Goal: Navigation & Orientation: Find specific page/section

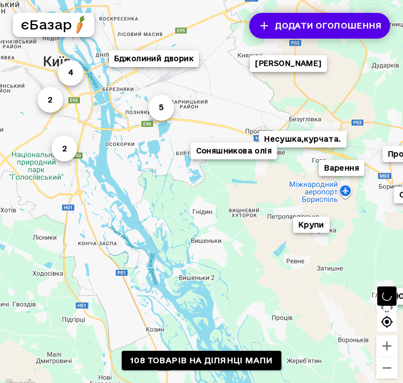
drag, startPoint x: 163, startPoint y: 46, endPoint x: 198, endPoint y: 118, distance: 80.1
click at [197, 116] on div "4 Смачно і по домашньо... 2 5 Промінь фуд 2 Крупи [PERSON_NAME] Варення Несушка…" at bounding box center [201, 195] width 403 height 391
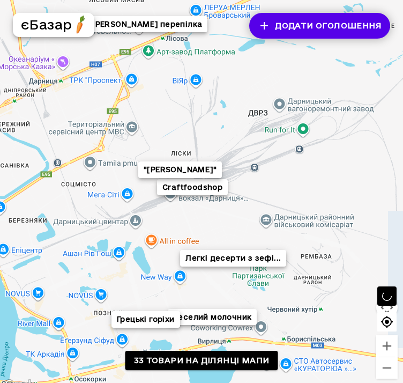
drag, startPoint x: 167, startPoint y: 85, endPoint x: 298, endPoint y: 103, distance: 132.1
click at [296, 103] on div "Craftfoodshop "[PERSON_NAME]" Веселий молочник Легкі десерти з зефі... Грецькі …" at bounding box center [201, 195] width 403 height 391
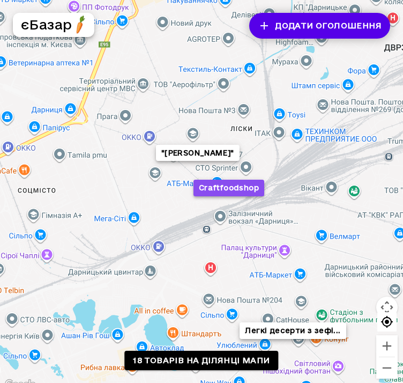
click at [237, 191] on button "Craftfoodshop" at bounding box center [229, 188] width 71 height 17
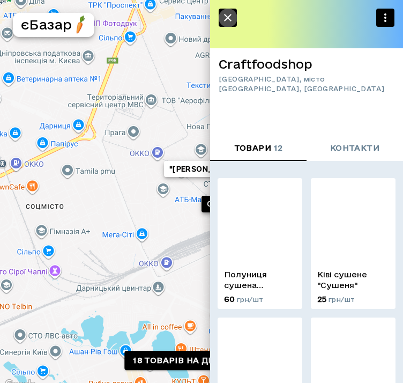
click at [229, 18] on icon "button" at bounding box center [227, 17] width 13 height 13
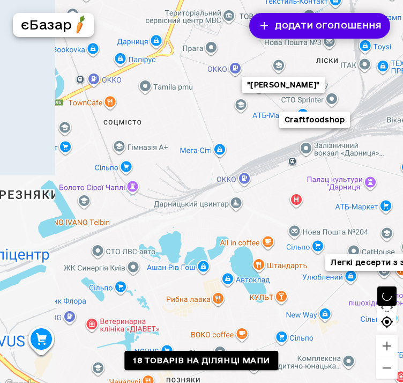
drag, startPoint x: 162, startPoint y: 207, endPoint x: 286, endPoint y: 70, distance: 185.2
click at [278, 80] on div "Craftfoodshop "Коза Дереза" Легкі десерти з зефі..." at bounding box center [201, 195] width 403 height 391
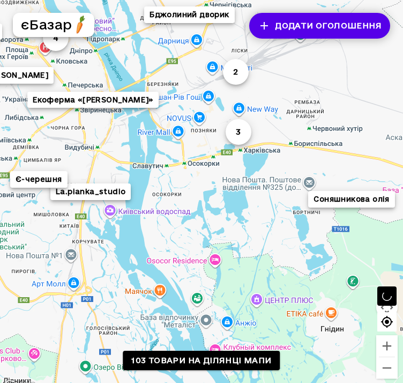
drag, startPoint x: 242, startPoint y: 116, endPoint x: 180, endPoint y: 113, distance: 61.8
click at [182, 112] on div "4 La.pianka_studio 2 3 [PERSON_NAME] [PERSON_NAME] «[PERSON_NAME]» Є-черешня Фа…" at bounding box center [201, 195] width 403 height 391
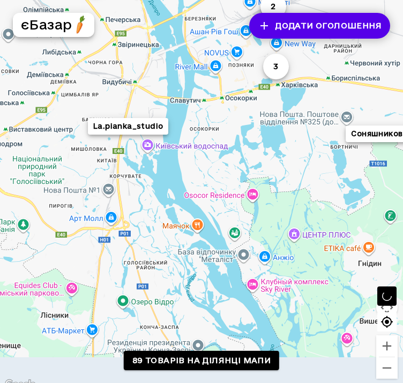
drag, startPoint x: 180, startPoint y: 113, endPoint x: 266, endPoint y: 47, distance: 108.9
click at [266, 47] on div "3 La.pianka_studio 2 3 [PERSON_NAME],курчата. Бджолиний дворик Соняшникова олія" at bounding box center [201, 195] width 403 height 391
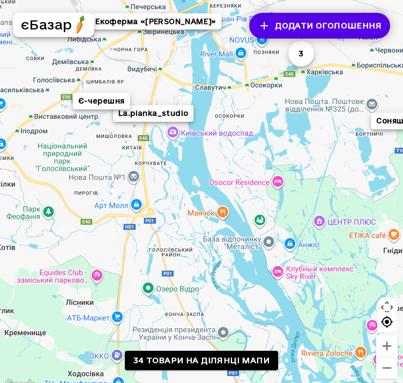
drag, startPoint x: 105, startPoint y: 153, endPoint x: 170, endPoint y: 147, distance: 65.7
click at [167, 147] on div "La.pianka_studio 3 Екоферма «[PERSON_NAME]» Є-черешня Соняшникова олія" at bounding box center [201, 195] width 403 height 391
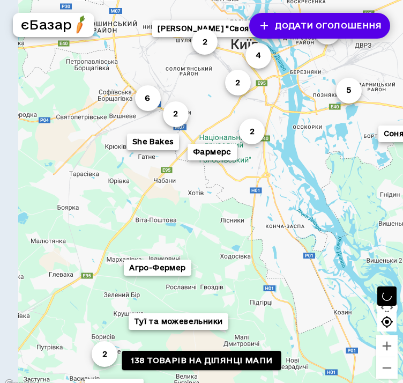
drag, startPoint x: 139, startPoint y: 168, endPoint x: 236, endPoint y: 196, distance: 100.8
click at [235, 195] on div "2 2 4 4 2 5 [PERSON_NAME] "Своя пасі... 6 2 Туї та можевельники [PERSON_NAME] 2…" at bounding box center [201, 195] width 403 height 391
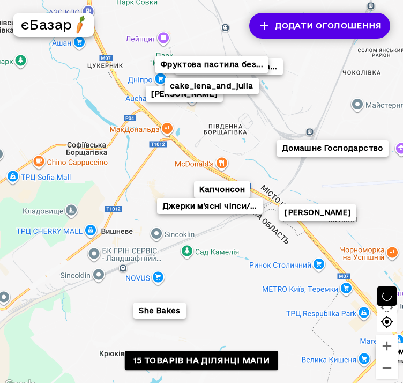
drag, startPoint x: 208, startPoint y: 135, endPoint x: 262, endPoint y: 205, distance: 88.4
click at [262, 203] on div "[PERSON_NAME] з власного са... Фруктова пастила без... Капчонсон [PERSON_NAME] …" at bounding box center [201, 195] width 403 height 391
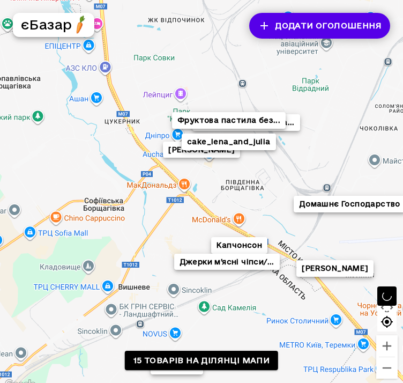
drag, startPoint x: 264, startPoint y: 143, endPoint x: 257, endPoint y: 182, distance: 39.7
click at [258, 181] on div "[PERSON_NAME] з власного са... Фруктова пастила без... Капчонсон [PERSON_NAME] …" at bounding box center [201, 195] width 403 height 391
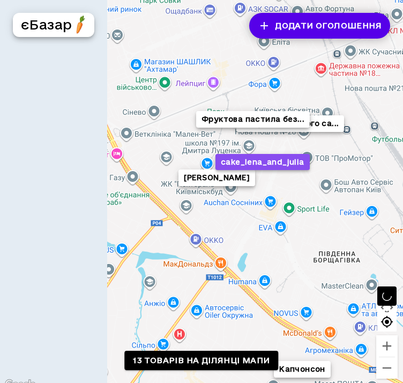
drag, startPoint x: 147, startPoint y: 138, endPoint x: 287, endPoint y: 165, distance: 142.6
click at [283, 164] on button "cake_lena_and_julia" at bounding box center [263, 162] width 94 height 17
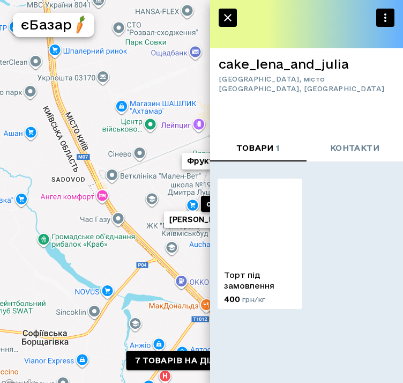
click at [231, 16] on icon "button" at bounding box center [227, 17] width 13 height 13
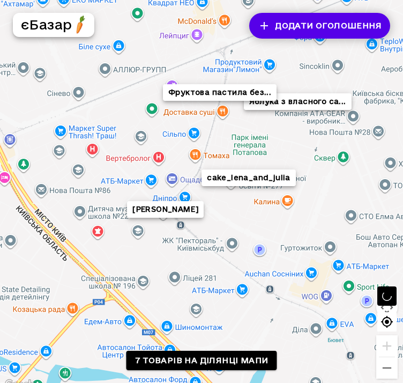
drag, startPoint x: 222, startPoint y: 190, endPoint x: 330, endPoint y: 119, distance: 128.9
click at [328, 122] on div "[PERSON_NAME] з власного са... Фруктова пастила без... cake_lena_and_julia" at bounding box center [201, 195] width 403 height 391
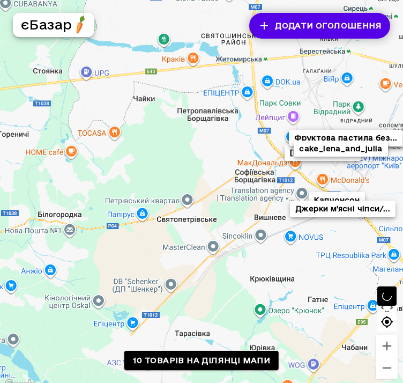
drag, startPoint x: 277, startPoint y: 210, endPoint x: 240, endPoint y: 99, distance: 117.5
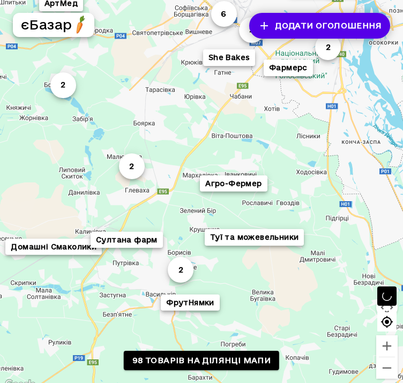
drag, startPoint x: 221, startPoint y: 155, endPoint x: 197, endPoint y: 100, distance: 60.5
click at [204, 93] on div "2 4 2 2 Домашні Смаколики 6 [PERSON_NAME] [PERSON_NAME] та можевельники 2 [PERS…" at bounding box center [201, 195] width 403 height 391
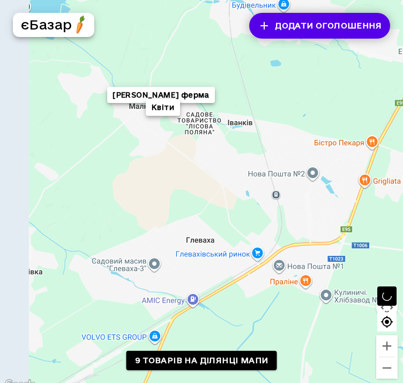
drag, startPoint x: 159, startPoint y: 104, endPoint x: 253, endPoint y: 157, distance: 107.8
click at [251, 157] on div "Туї та можевельники [PERSON_NAME] ферма Квіти Агро-Фермер" at bounding box center [201, 195] width 403 height 391
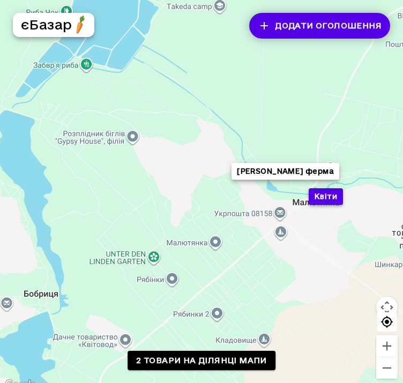
click at [339, 195] on button "Квіти" at bounding box center [326, 196] width 34 height 17
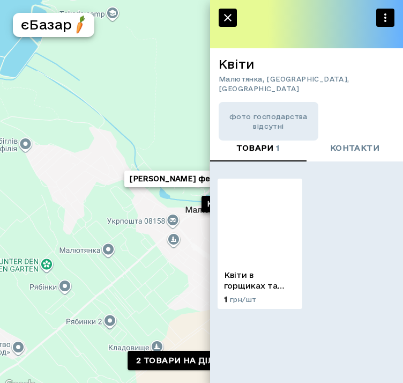
click at [221, 16] on button "button" at bounding box center [228, 18] width 18 height 18
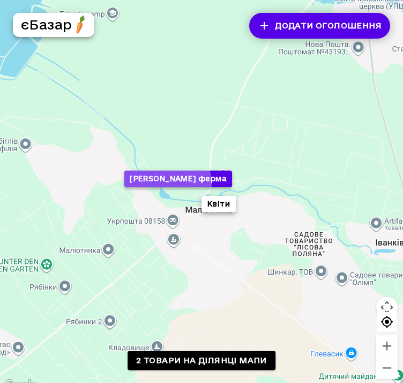
click at [171, 183] on button "[PERSON_NAME] ферма" at bounding box center [178, 178] width 108 height 17
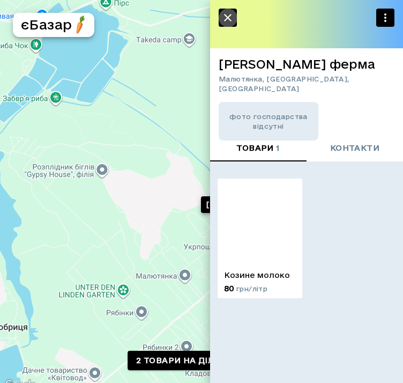
click at [234, 16] on icon "button" at bounding box center [227, 17] width 13 height 13
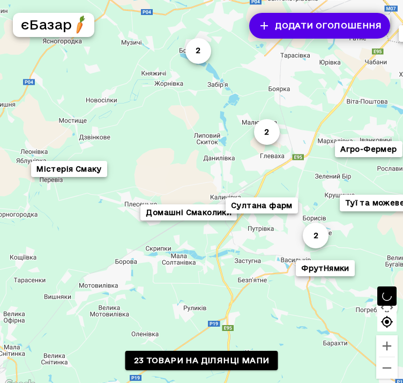
drag, startPoint x: 323, startPoint y: 100, endPoint x: 89, endPoint y: 212, distance: 259.2
click at [90, 211] on div "2 2 Домашні Смаколики Туї та можевельники [PERSON_NAME] 2 Султана фарм [PERSON_…" at bounding box center [201, 195] width 403 height 391
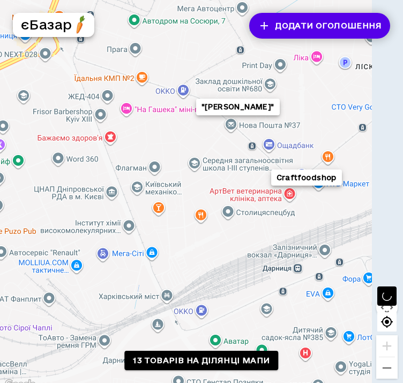
drag, startPoint x: 309, startPoint y: 166, endPoint x: 259, endPoint y: 130, distance: 60.7
click at [259, 130] on div "Craftfoodshop "Коза Дереза"" at bounding box center [201, 195] width 403 height 391
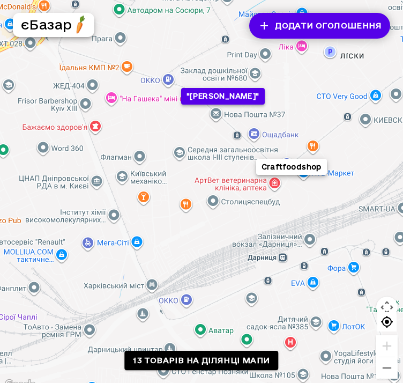
click at [215, 99] on button ""[PERSON_NAME]"" at bounding box center [223, 96] width 84 height 17
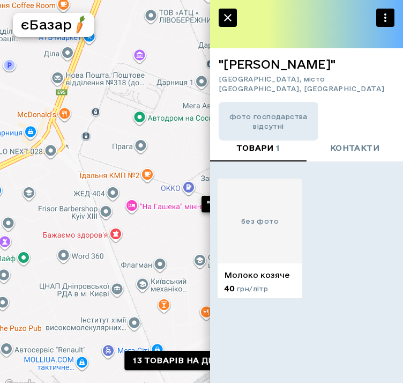
click at [230, 14] on icon "button" at bounding box center [228, 18] width 8 height 8
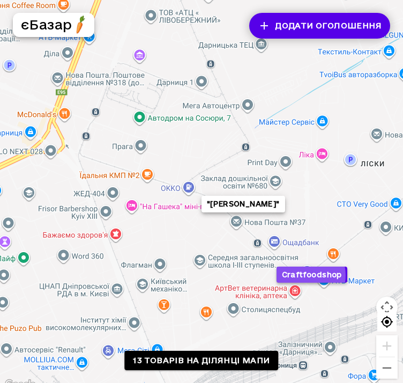
click at [302, 276] on button "Craftfoodshop" at bounding box center [312, 274] width 71 height 17
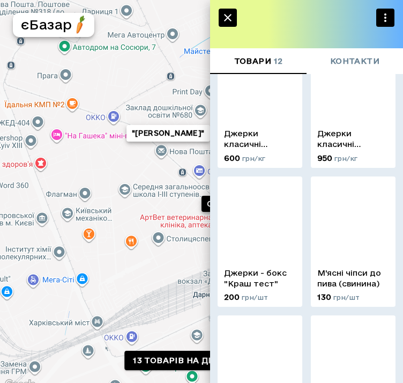
scroll to position [542, 0]
